Goal: Information Seeking & Learning: Learn about a topic

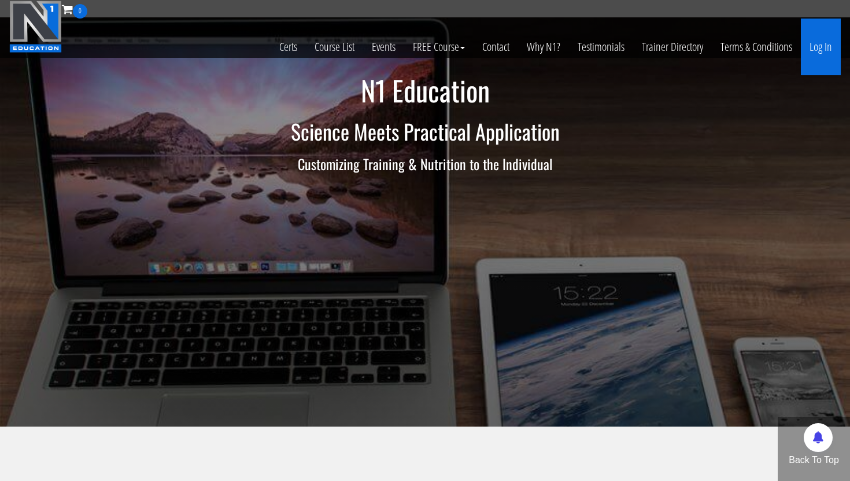
click at [819, 43] on link "Log In" at bounding box center [821, 47] width 40 height 57
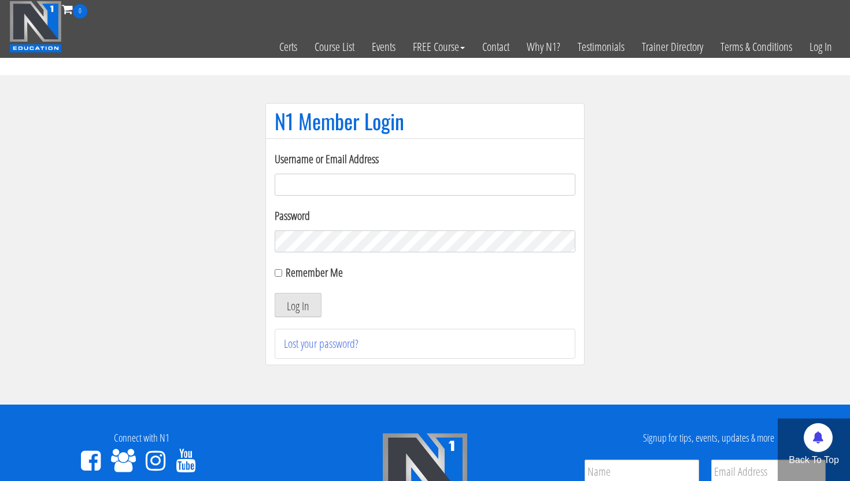
click at [521, 182] on input "Username or Email Address" at bounding box center [425, 185] width 301 height 22
type input "karllucas7@hotmail.co.uk"
click at [303, 301] on button "Log In" at bounding box center [298, 305] width 47 height 24
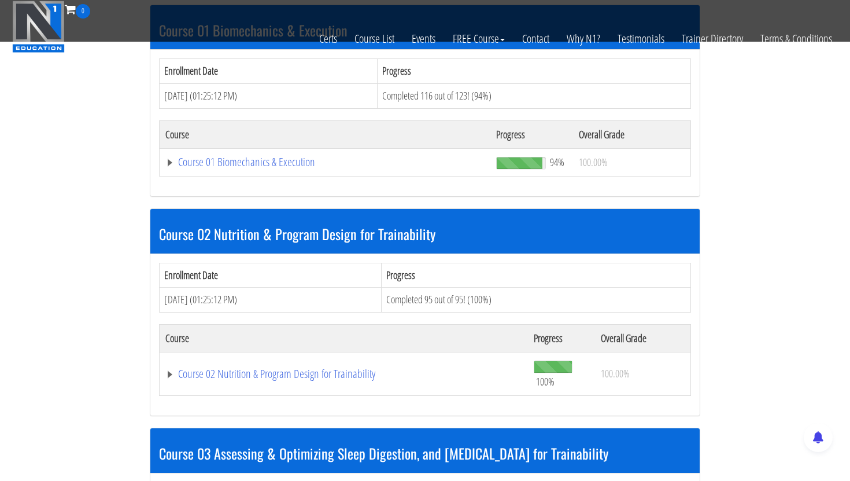
scroll to position [382, 0]
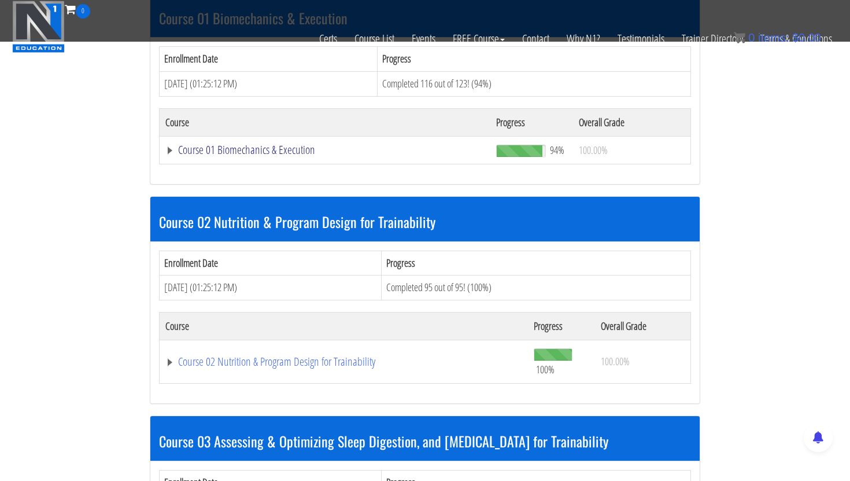
click at [255, 151] on link "Course 01 Biomechanics & Execution" at bounding box center [324, 150] width 319 height 12
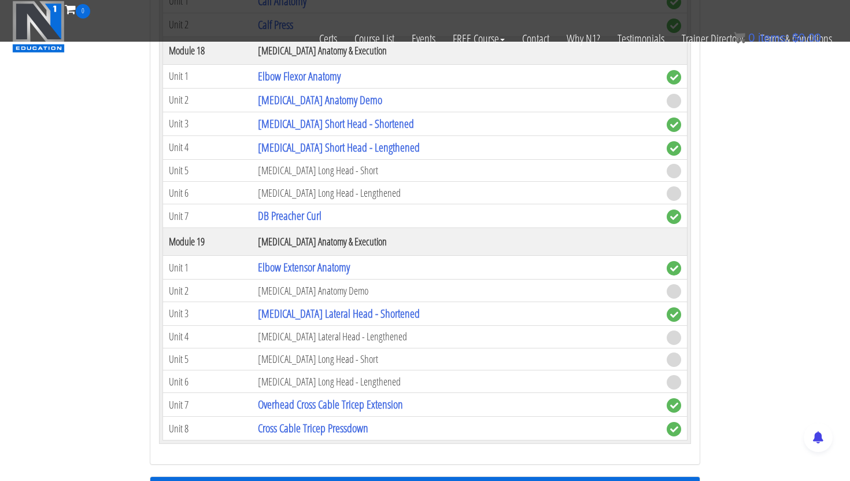
scroll to position [3549, 0]
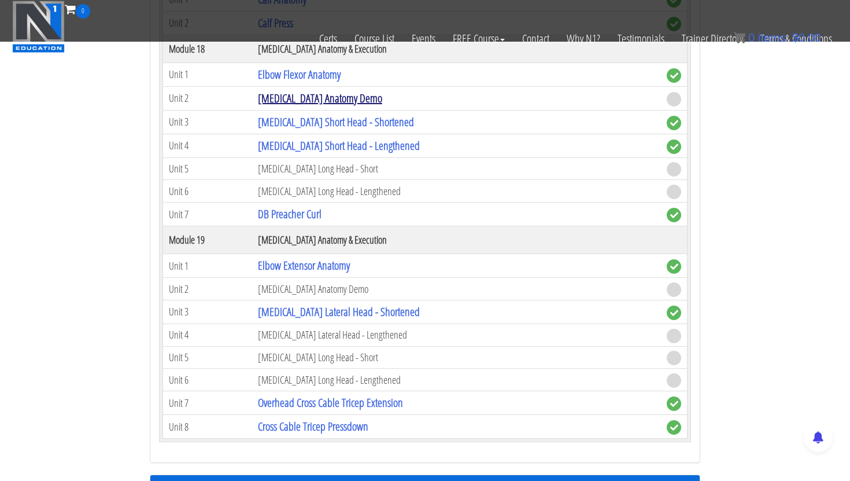
click at [314, 104] on link "[MEDICAL_DATA] Anatomy Demo" at bounding box center [320, 98] width 124 height 16
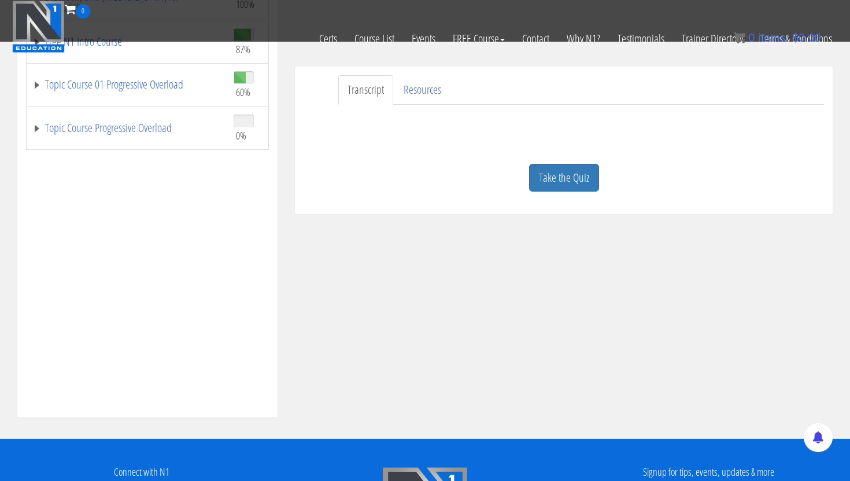
scroll to position [378, 0]
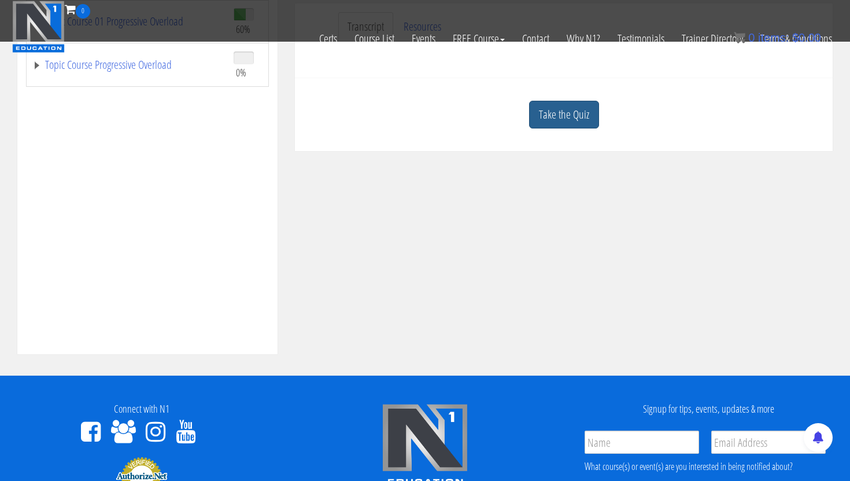
click at [561, 120] on link "Take the Quiz" at bounding box center [564, 115] width 70 height 28
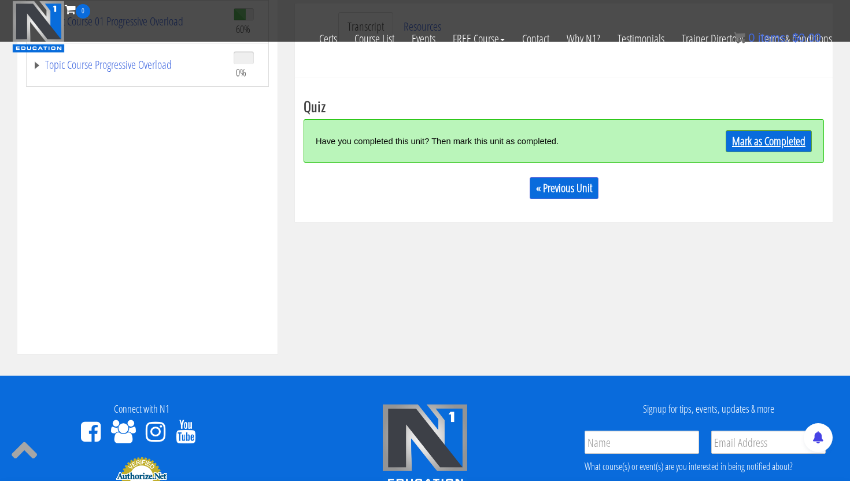
click at [757, 138] on link "Mark as Completed" at bounding box center [769, 141] width 86 height 22
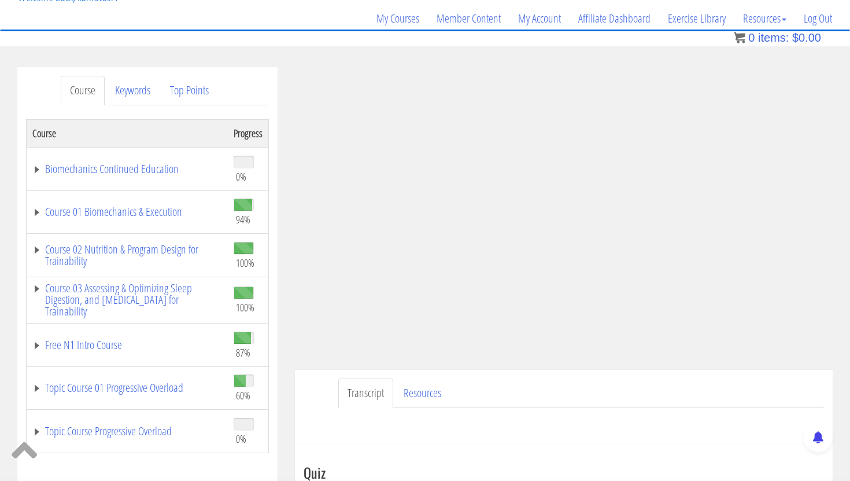
scroll to position [85, 0]
click at [146, 213] on link "Course 01 Biomechanics & Execution" at bounding box center [127, 211] width 190 height 12
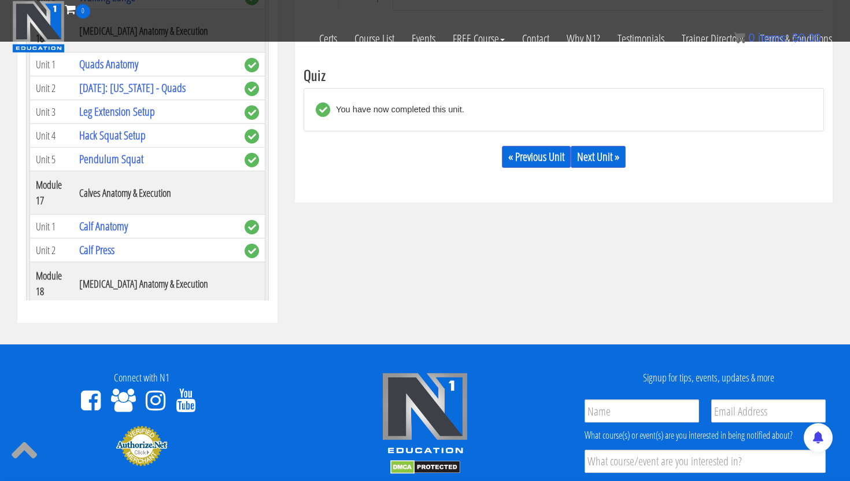
scroll to position [3173, 0]
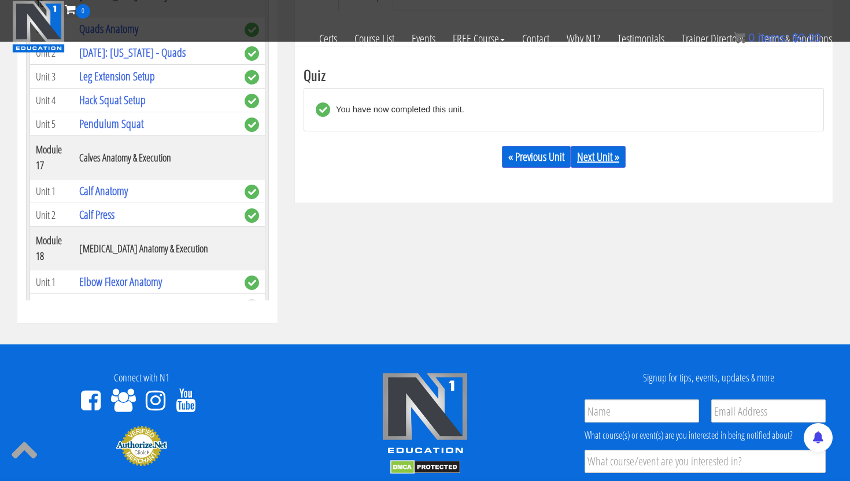
click at [610, 152] on link "Next Unit »" at bounding box center [598, 157] width 55 height 22
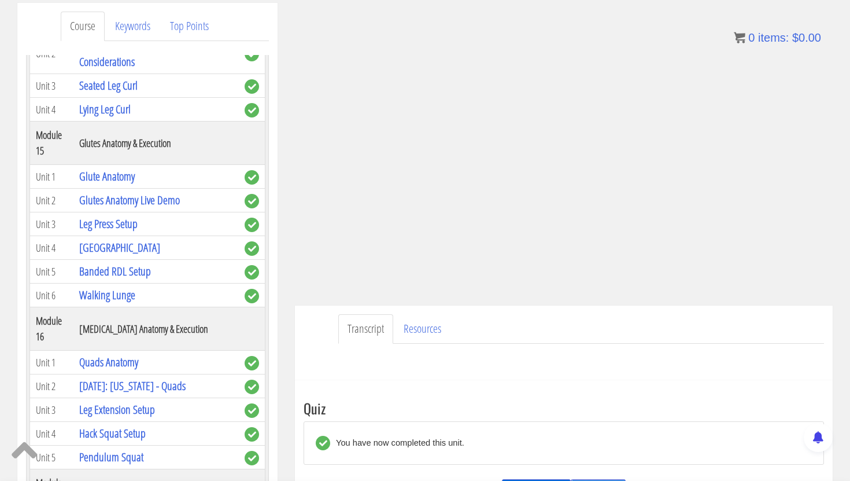
scroll to position [145, 0]
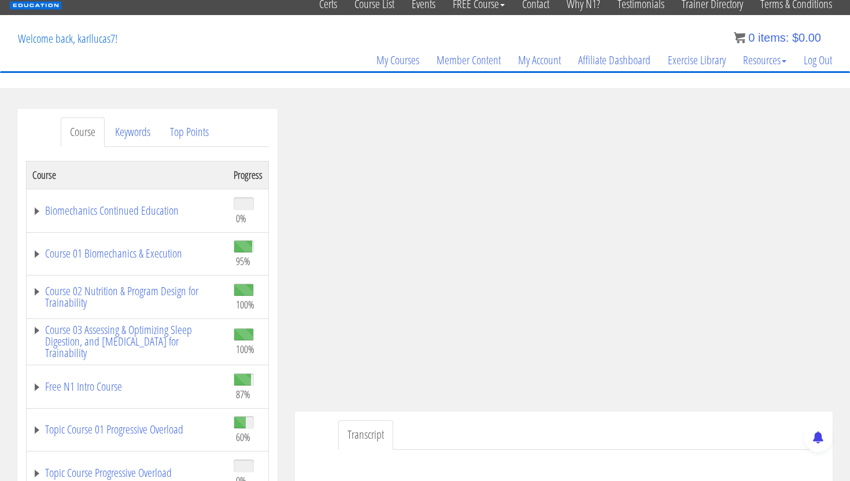
scroll to position [139, 0]
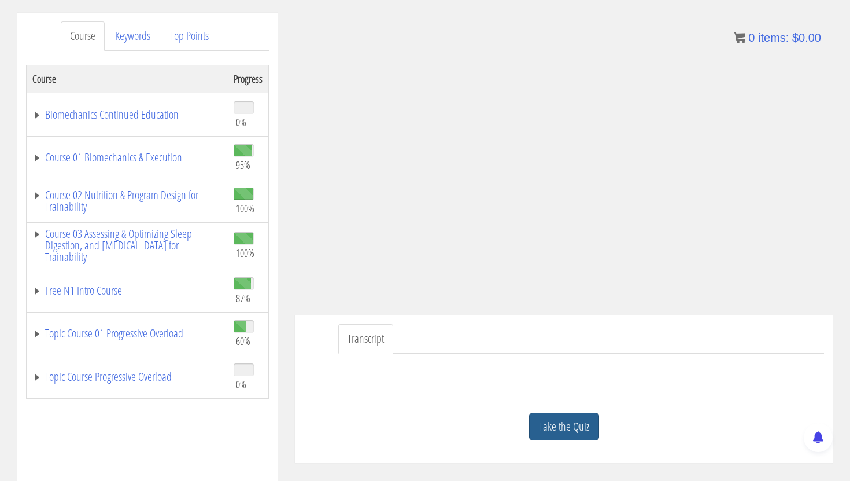
click at [576, 415] on link "Take the Quiz" at bounding box center [564, 427] width 70 height 28
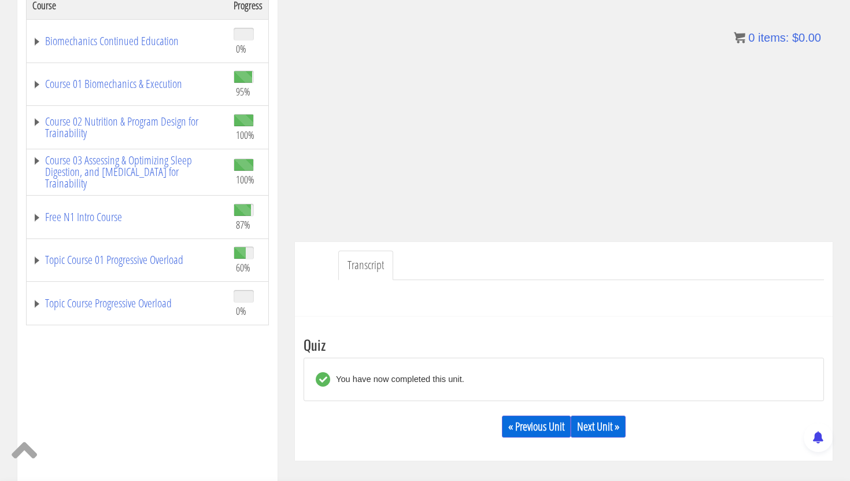
scroll to position [312, 0]
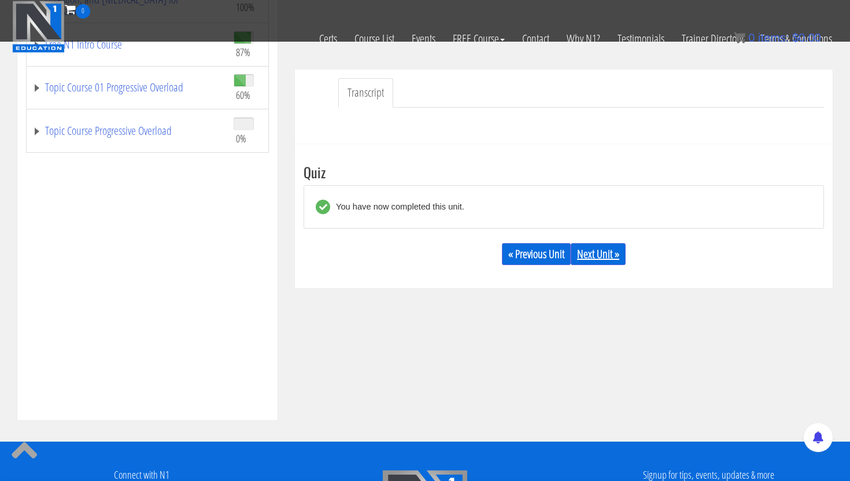
click at [601, 249] on link "Next Unit »" at bounding box center [598, 254] width 55 height 22
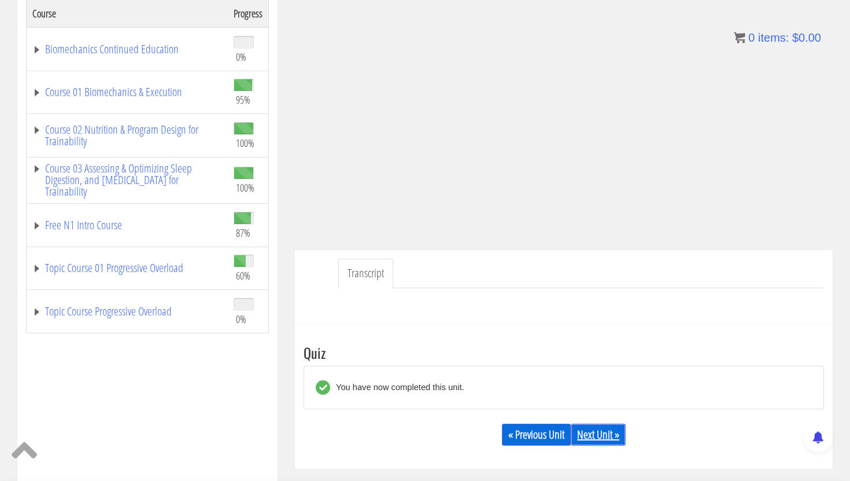
scroll to position [203, 0]
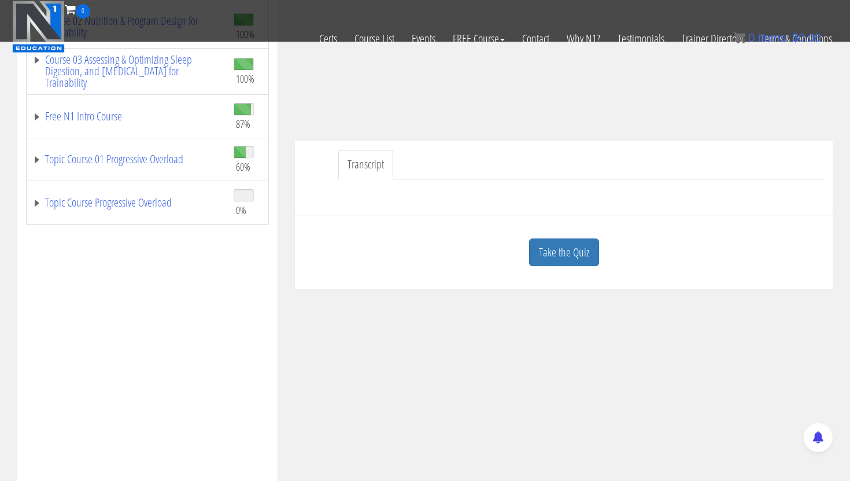
scroll to position [275, 0]
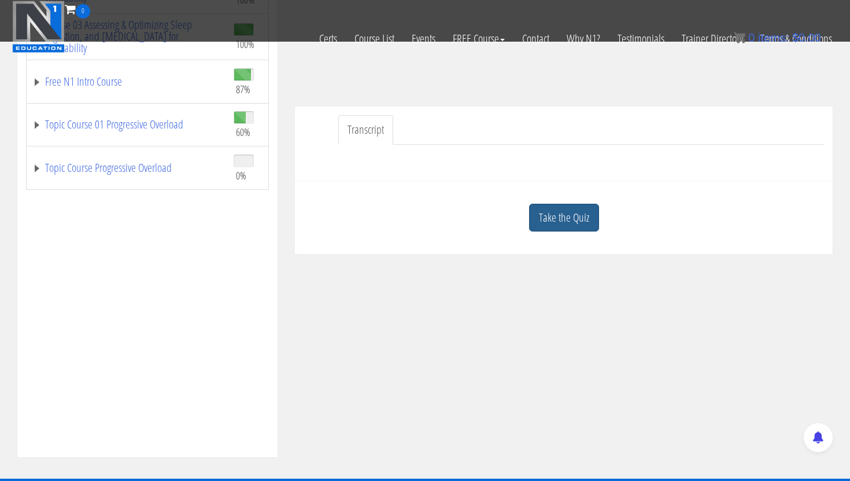
click at [566, 219] on link "Take the Quiz" at bounding box center [564, 218] width 70 height 28
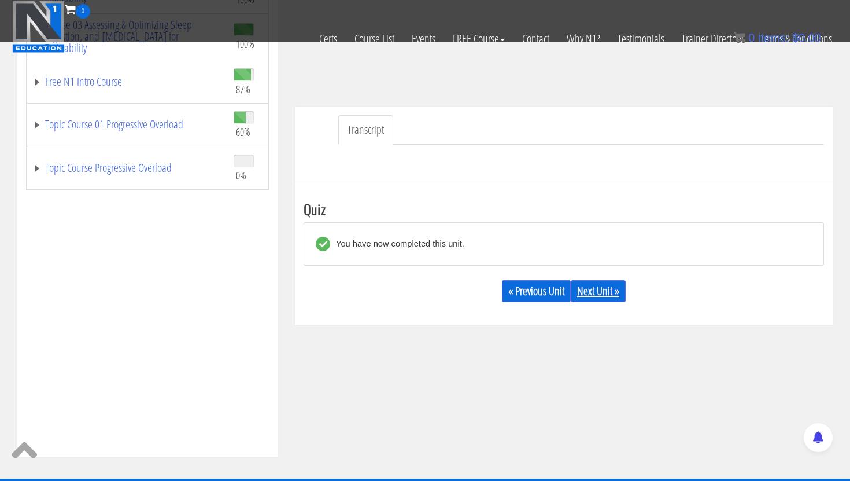
click at [603, 285] on link "Next Unit »" at bounding box center [598, 291] width 55 height 22
click at [603, 291] on link "Next Unit »" at bounding box center [598, 291] width 55 height 22
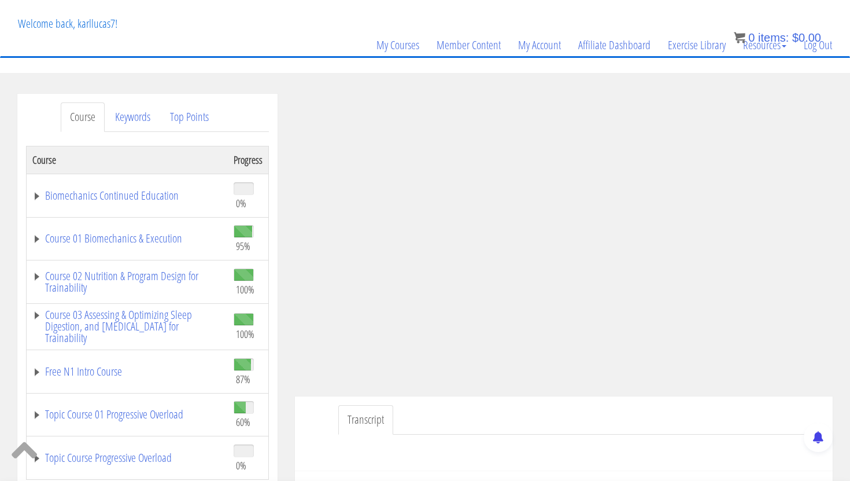
scroll to position [52, 0]
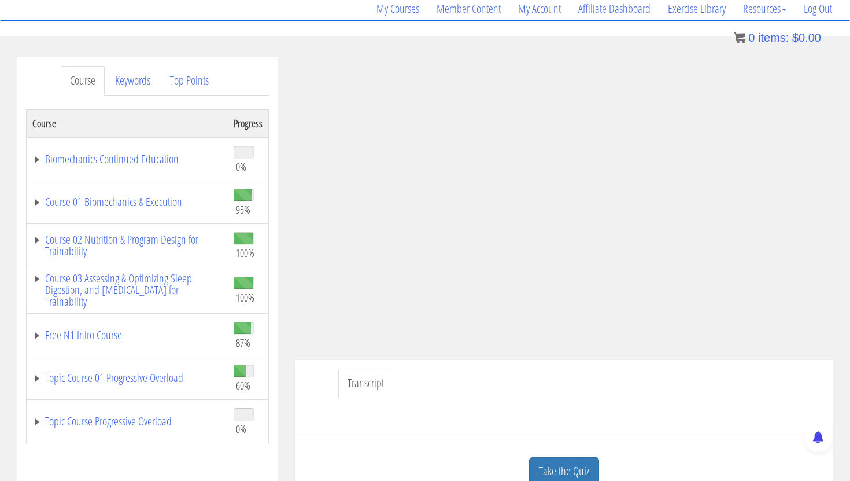
scroll to position [126, 0]
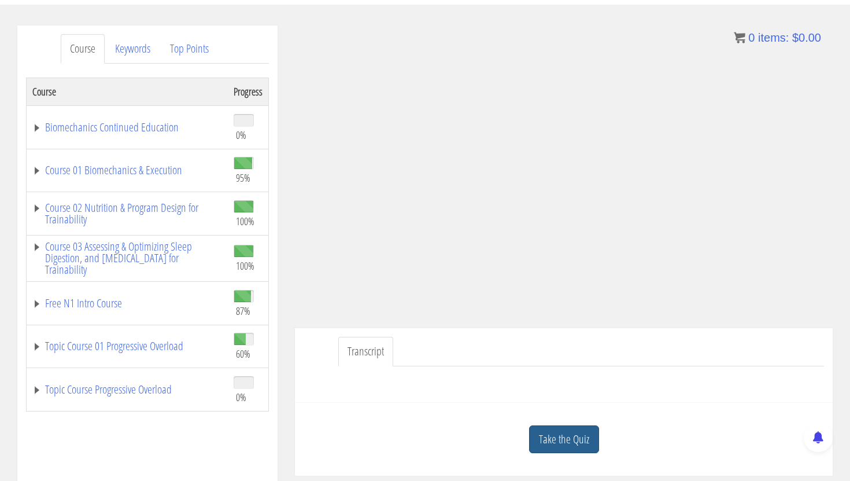
click at [576, 437] on link "Take the Quiz" at bounding box center [564, 439] width 70 height 28
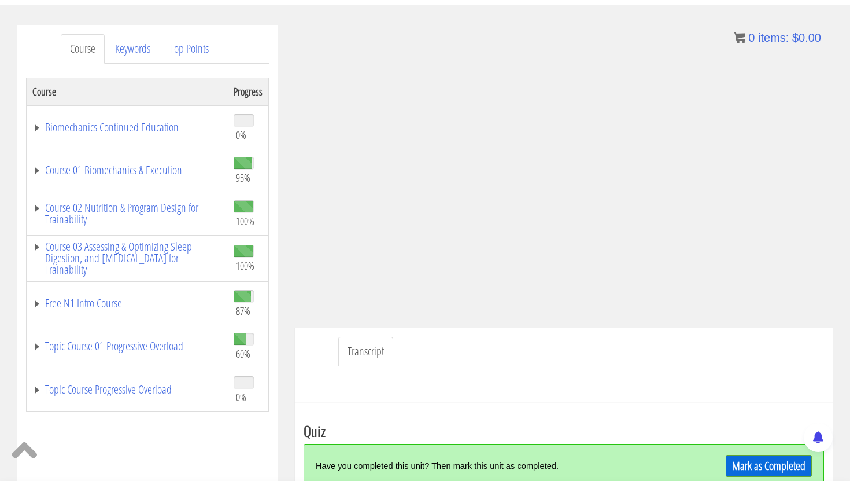
scroll to position [185, 0]
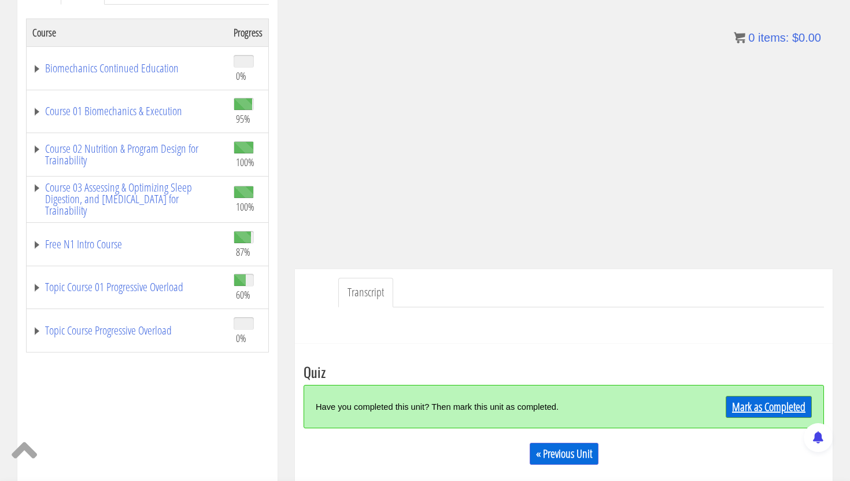
click at [761, 410] on link "Mark as Completed" at bounding box center [769, 407] width 86 height 22
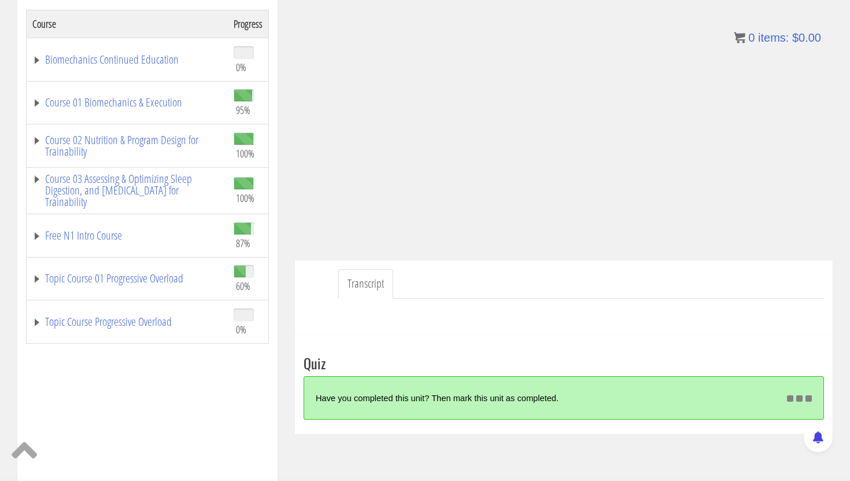
scroll to position [192, 0]
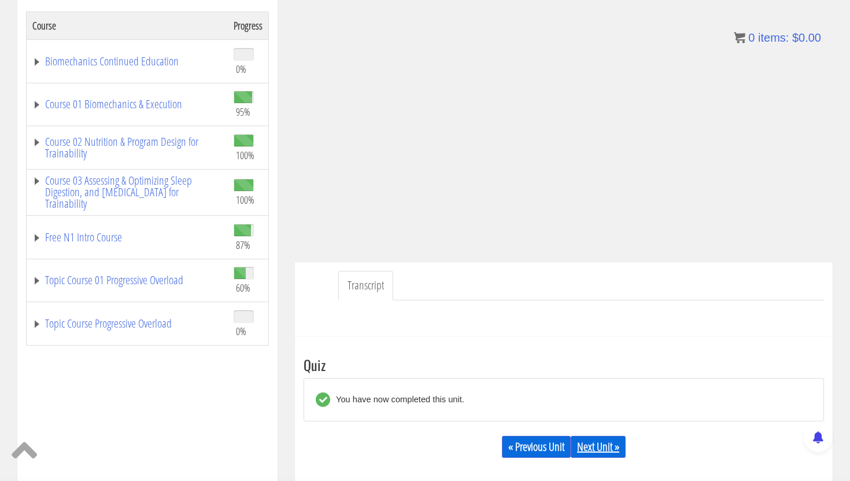
click at [597, 447] on link "Next Unit »" at bounding box center [598, 447] width 55 height 22
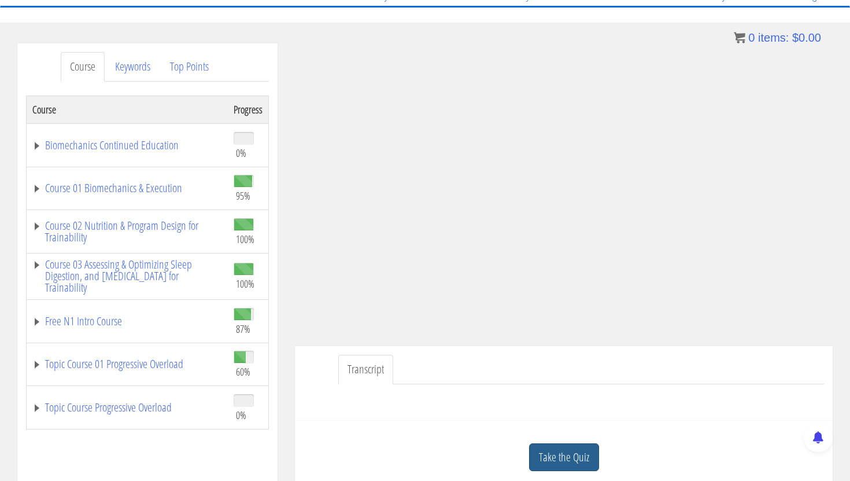
scroll to position [113, 0]
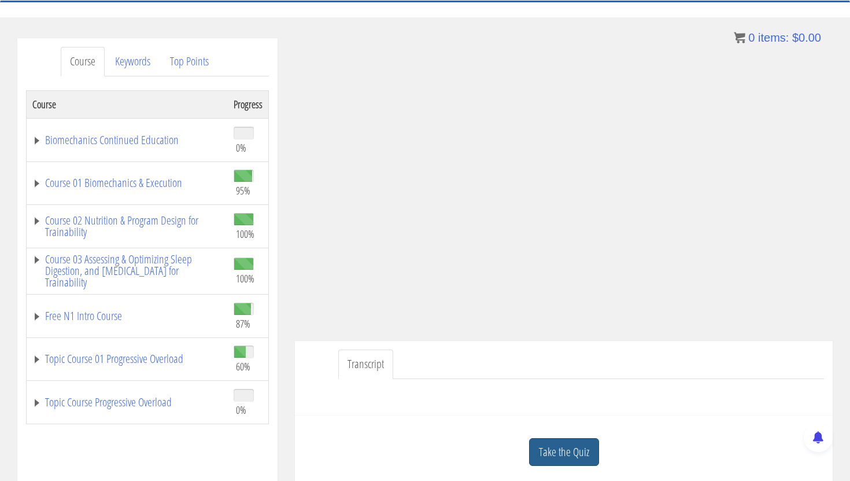
click at [559, 449] on link "Take the Quiz" at bounding box center [564, 452] width 70 height 28
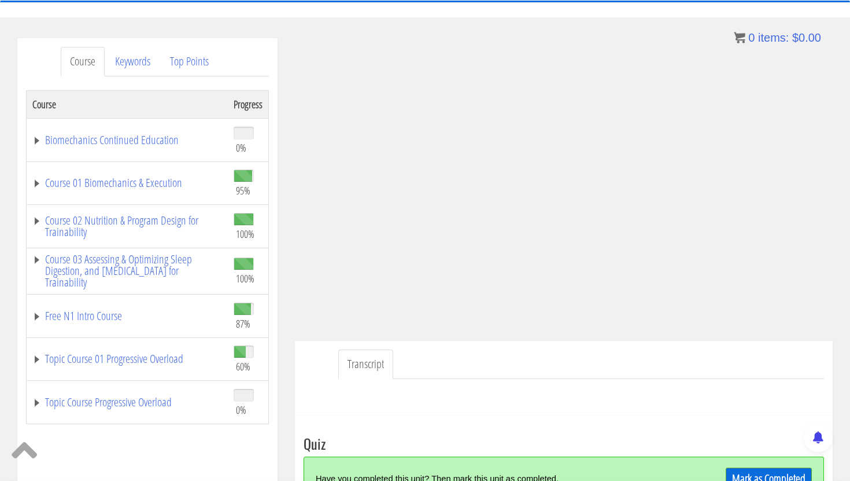
scroll to position [234, 0]
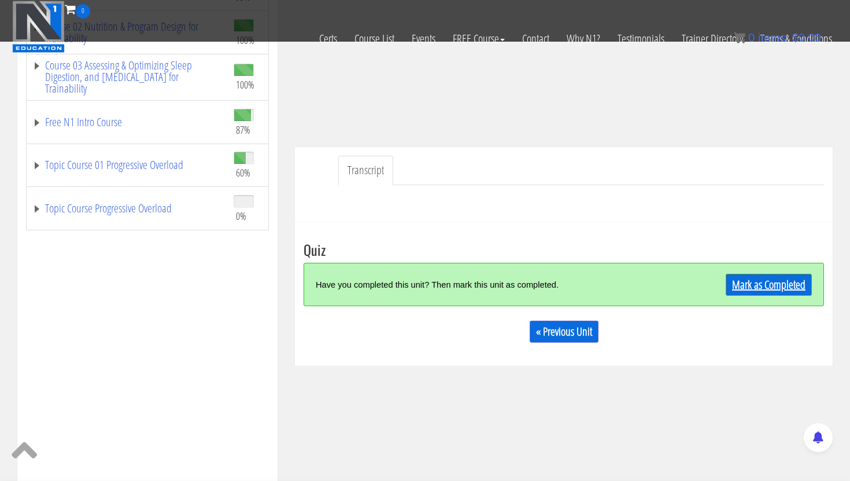
click at [755, 290] on link "Mark as Completed" at bounding box center [769, 285] width 86 height 22
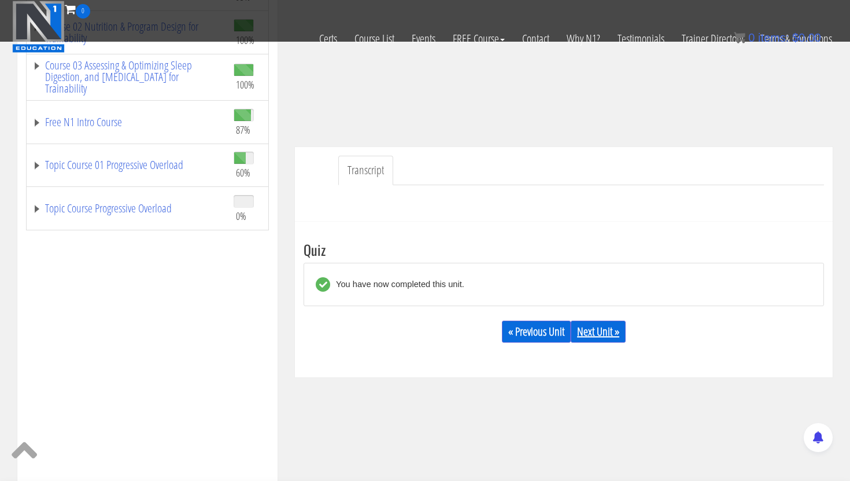
click at [605, 331] on link "Next Unit »" at bounding box center [598, 332] width 55 height 22
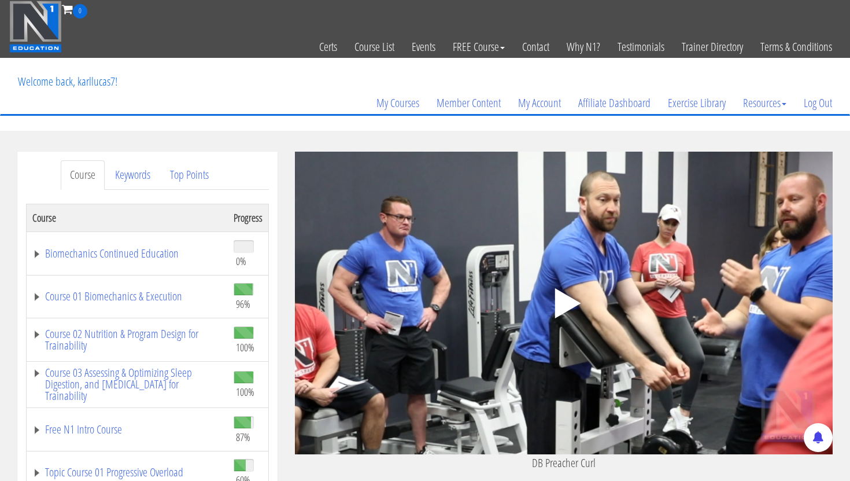
click at [569, 299] on polygon at bounding box center [568, 303] width 26 height 30
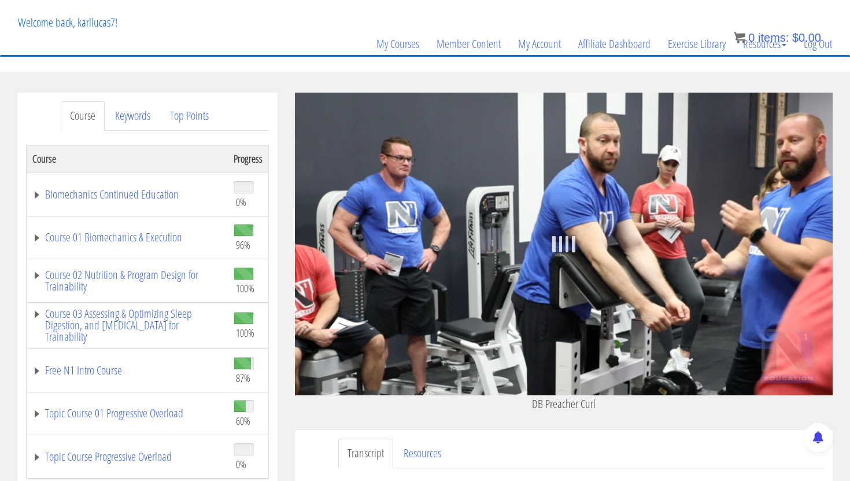
scroll to position [60, 0]
click at [146, 233] on link "Course 01 Biomechanics & Execution" at bounding box center [127, 237] width 190 height 12
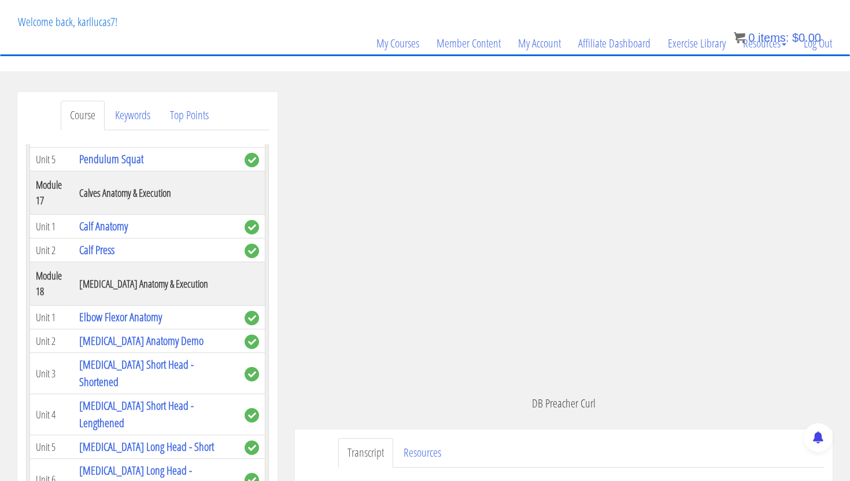
scroll to position [3518, 0]
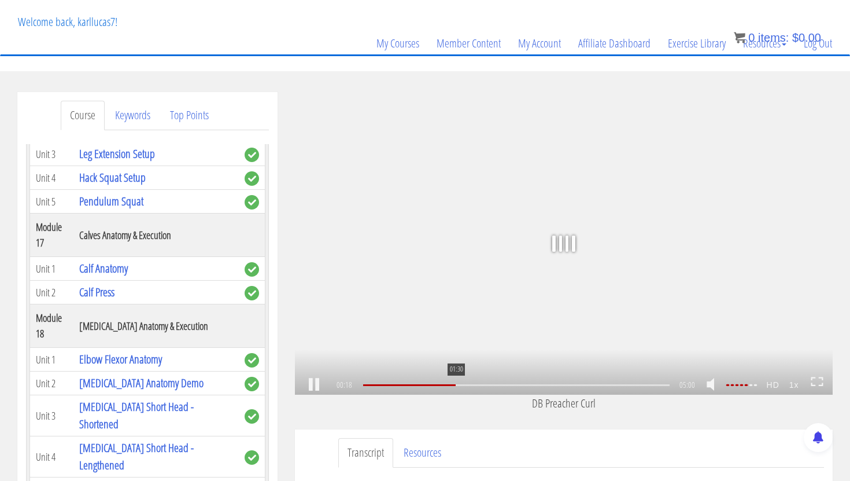
click at [455, 384] on div "01:30" at bounding box center [516, 385] width 307 height 2
click at [564, 385] on div "03:15" at bounding box center [516, 385] width 307 height 2
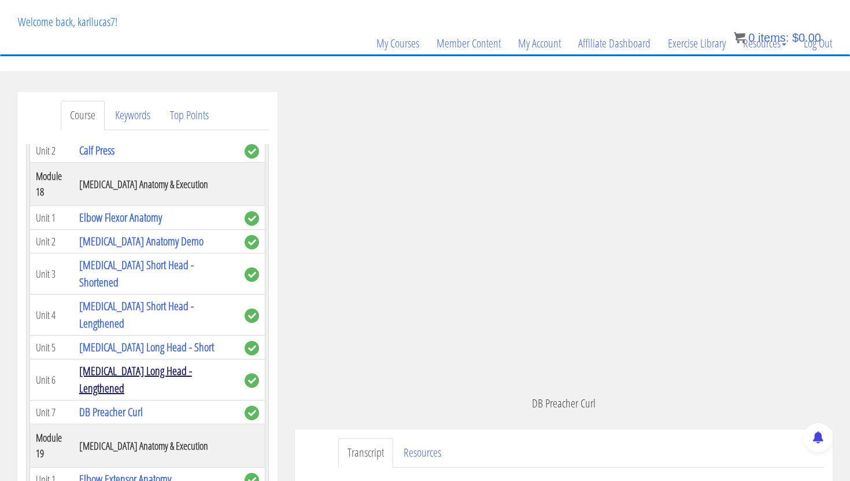
scroll to position [3663, 0]
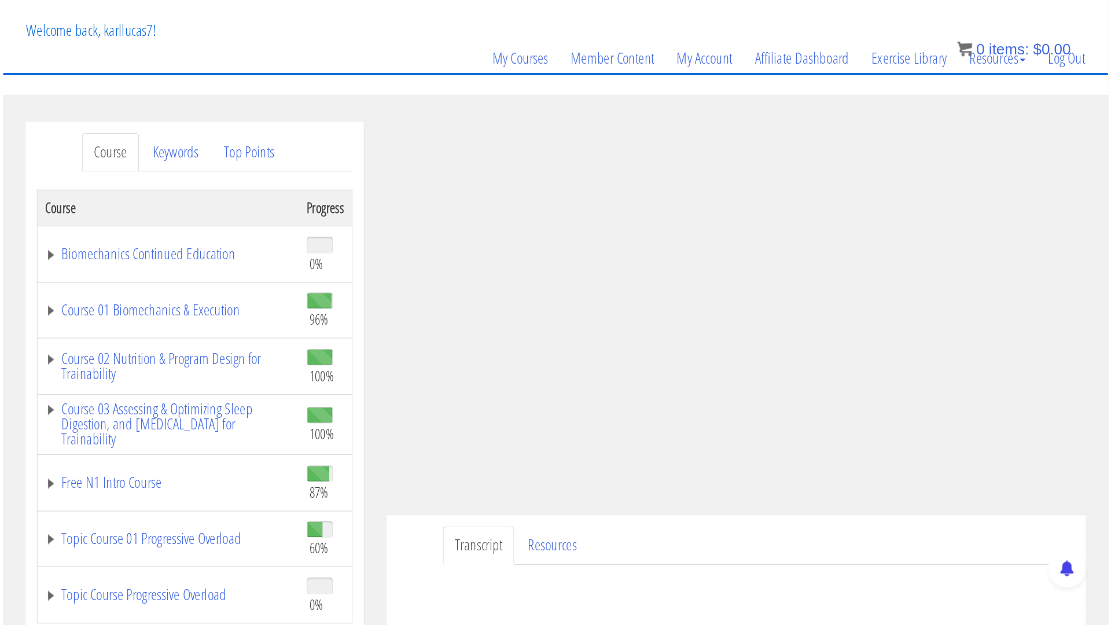
scroll to position [65, 0]
